Goal: Navigation & Orientation: Find specific page/section

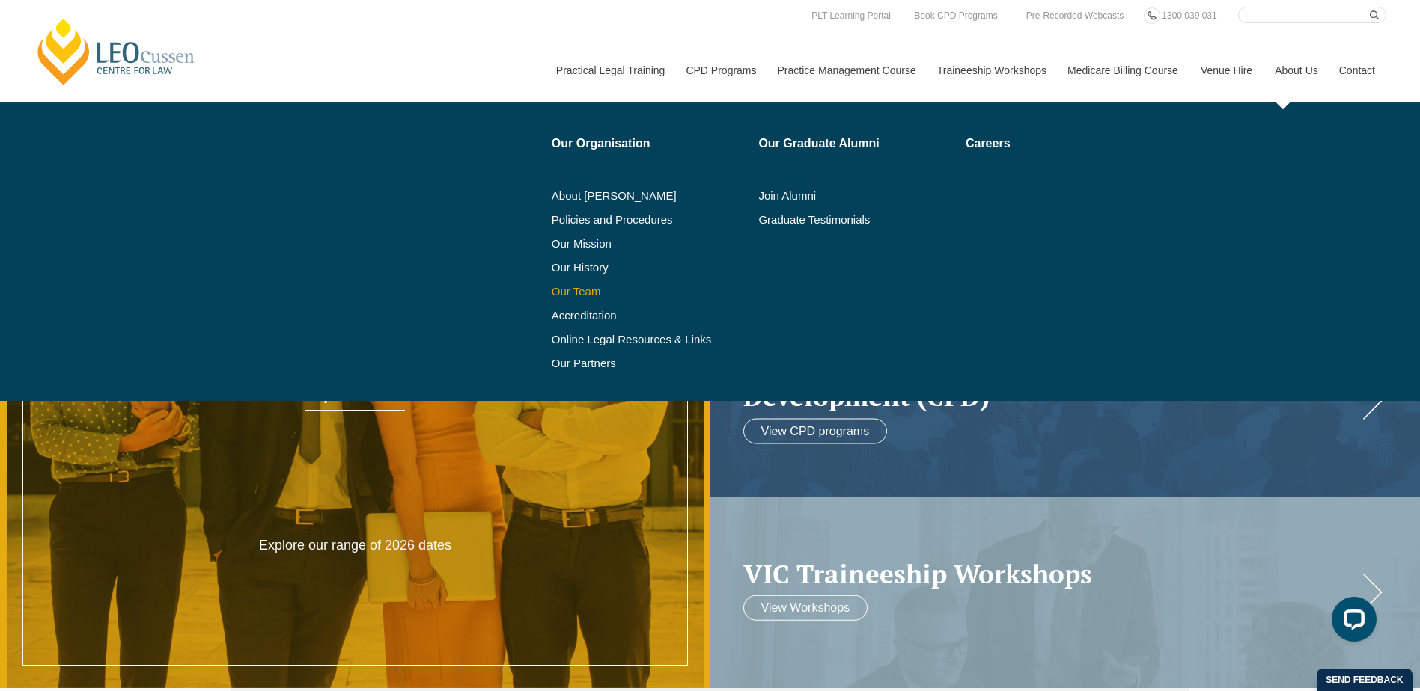
click at [583, 295] on link "Our Team" at bounding box center [650, 292] width 197 height 12
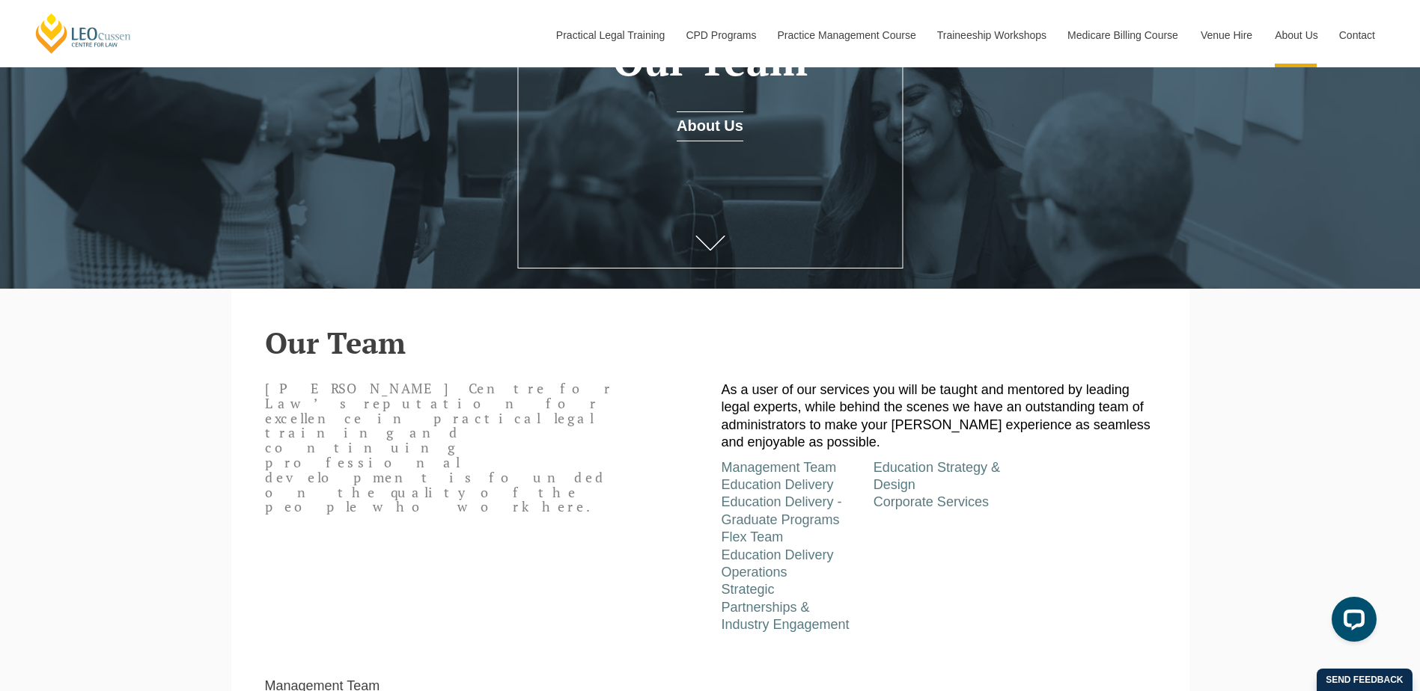
scroll to position [224, 0]
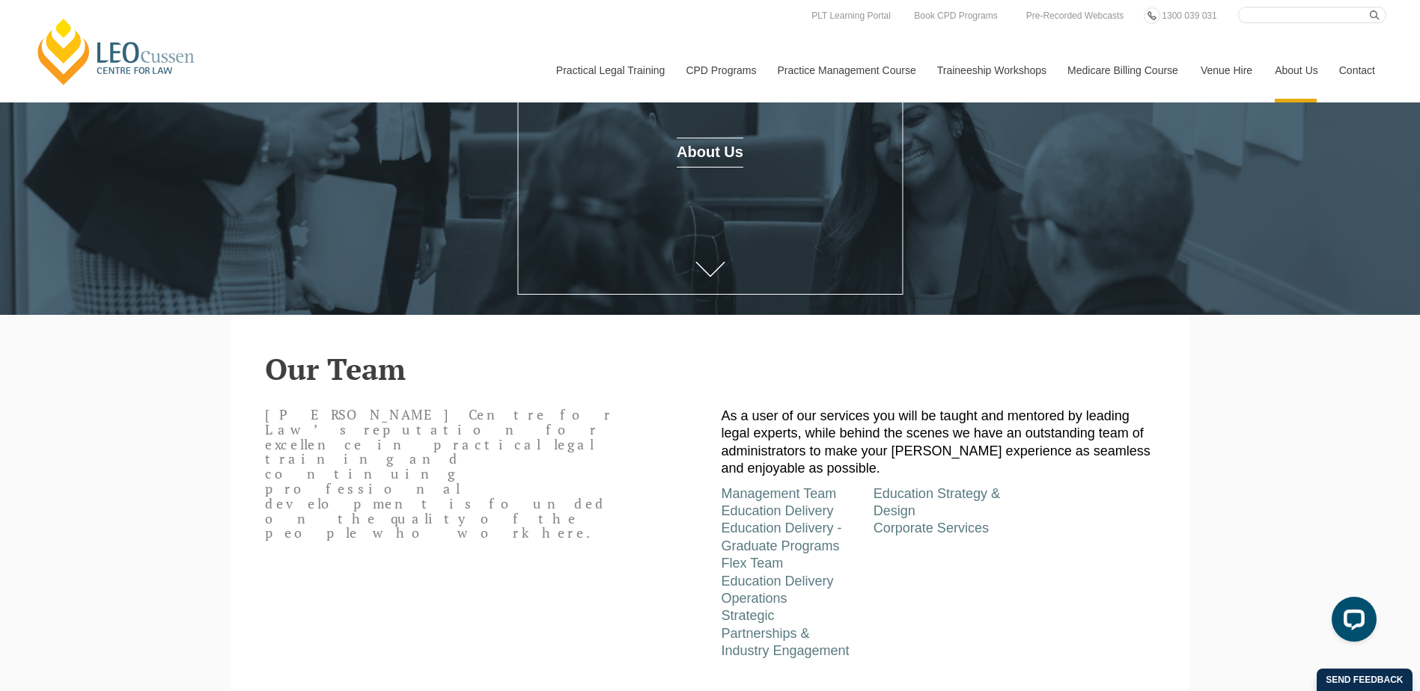
click at [1222, 61] on link "Venue Hire" at bounding box center [1226, 70] width 74 height 64
